Goal: Task Accomplishment & Management: Manage account settings

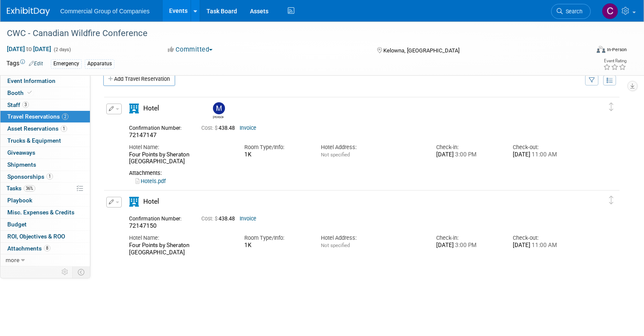
click at [50, 7] on img at bounding box center [28, 11] width 43 height 9
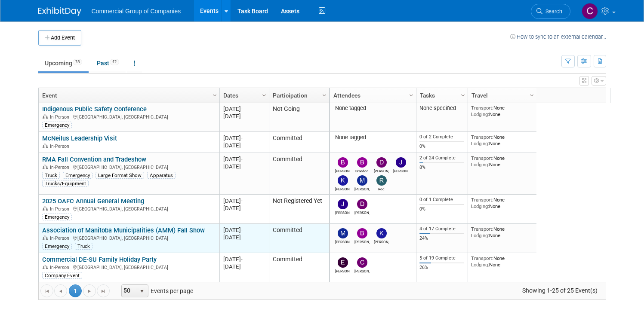
scroll to position [310, 0]
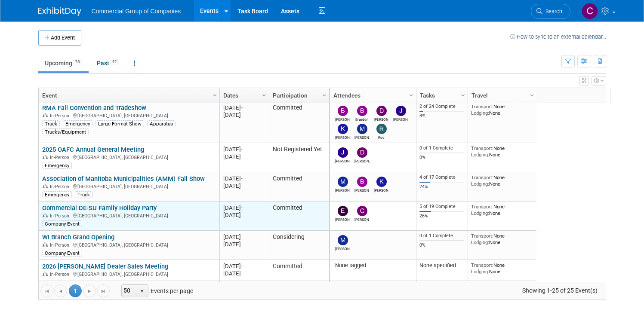
click at [111, 208] on link "Commercial DE-SU Family Holiday Party" at bounding box center [99, 208] width 114 height 8
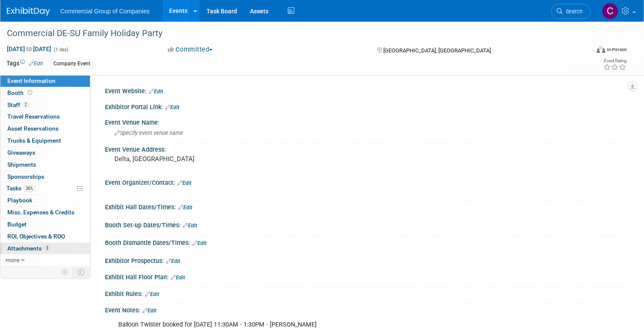
click at [50, 246] on span "3" at bounding box center [47, 248] width 6 height 6
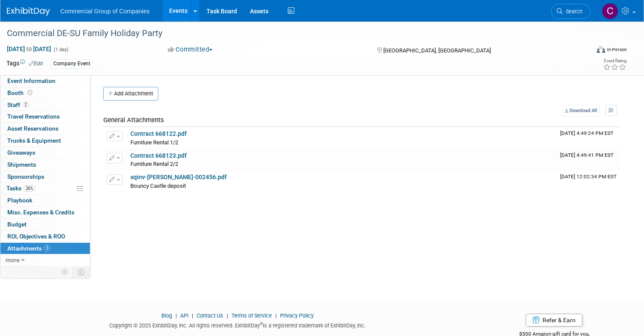
click at [173, 101] on div "Add Attachment Select file This is an invoice Upload Cancel Download All View P…" at bounding box center [361, 139] width 517 height 105
click at [158, 96] on button "Add Attachment" at bounding box center [130, 94] width 55 height 14
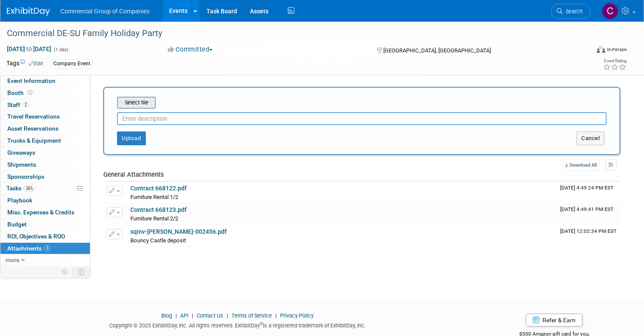
click at [155, 102] on input "file" at bounding box center [103, 103] width 102 height 10
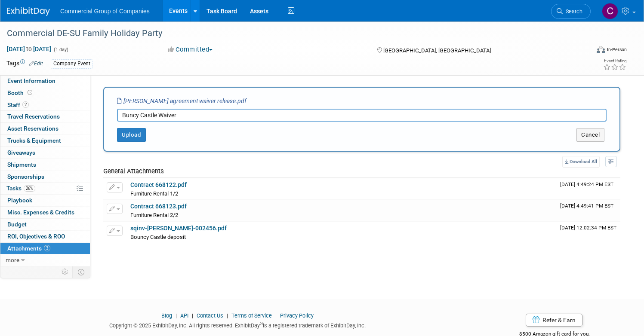
click at [159, 116] on input "Buncy Castle Waiver" at bounding box center [361, 115] width 489 height 13
type input "Bouncy Castle Waiver"
click at [146, 138] on button "Upload" at bounding box center [131, 135] width 29 height 14
